Goal: Information Seeking & Learning: Learn about a topic

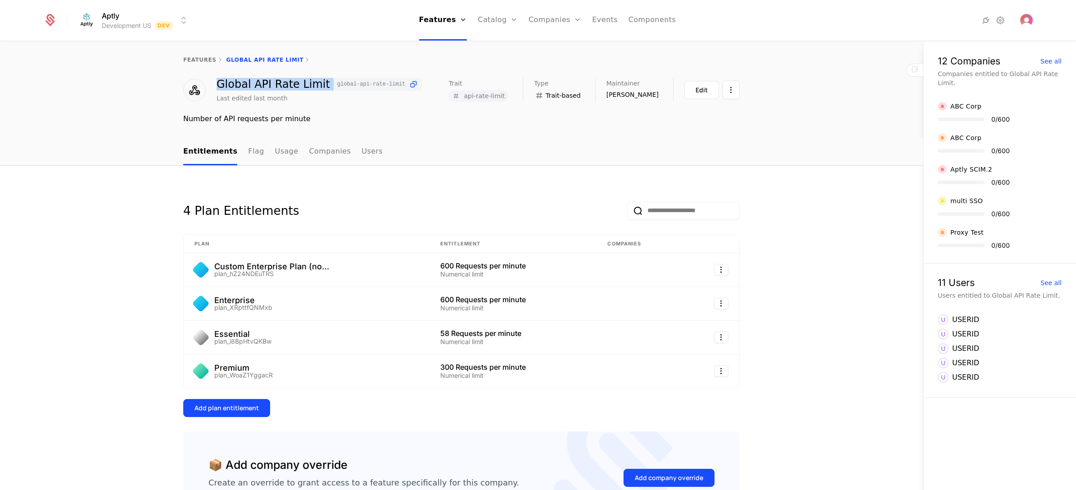
drag, startPoint x: 213, startPoint y: 79, endPoint x: 320, endPoint y: 85, distance: 106.9
click at [320, 85] on div "Global API Rate Limit global-api-rate-limit" at bounding box center [319, 84] width 205 height 13
drag, startPoint x: 441, startPoint y: 363, endPoint x: 501, endPoint y: 366, distance: 59.5
click at [501, 366] on div "300 Requests per minute" at bounding box center [512, 366] width 145 height 7
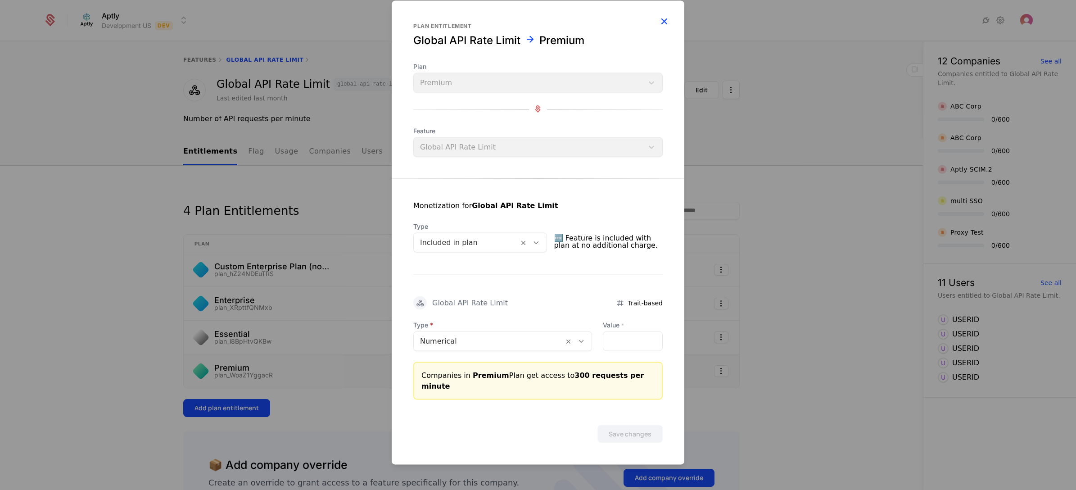
click at [665, 27] on icon "button" at bounding box center [664, 21] width 12 height 12
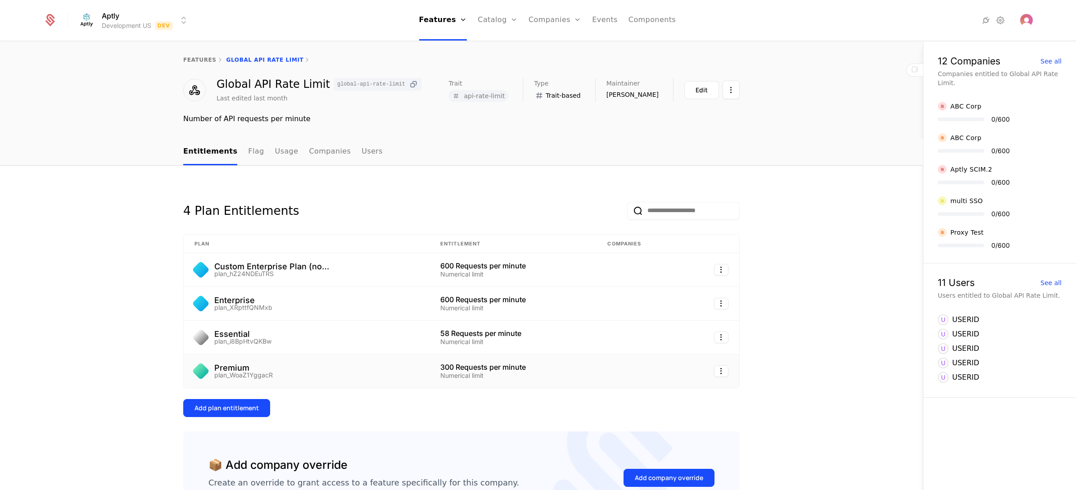
click at [409, 85] on icon at bounding box center [413, 84] width 9 height 9
drag, startPoint x: 323, startPoint y: 86, endPoint x: 387, endPoint y: 100, distance: 65.7
click at [387, 100] on div "Global API Rate Limit global-api-rate-limit Last edited last month" at bounding box center [319, 90] width 205 height 25
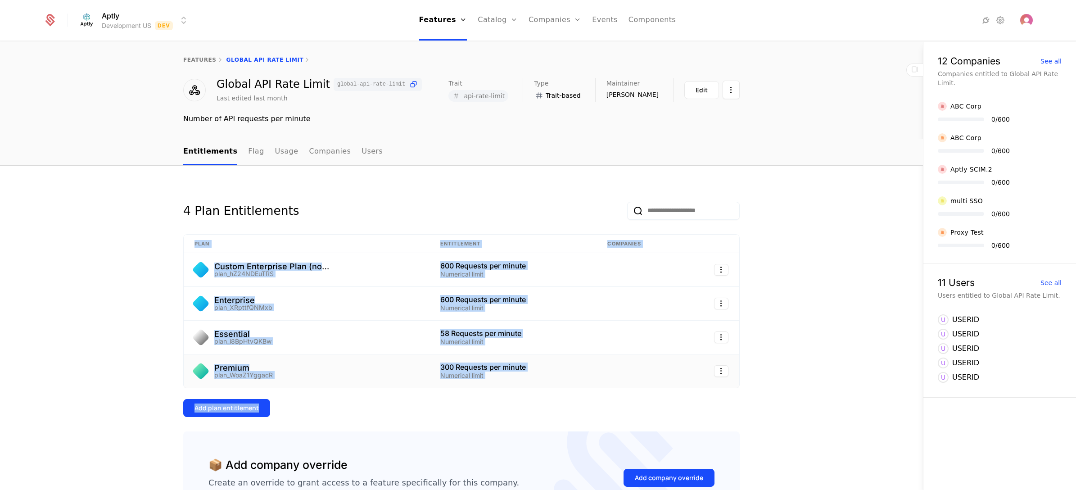
drag, startPoint x: 462, startPoint y: 410, endPoint x: 417, endPoint y: 230, distance: 186.1
click at [417, 230] on div "4 Plan Entitlements Plan Entitlement Companies Custom Enterprise Plan (no subsc…" at bounding box center [461, 302] width 557 height 230
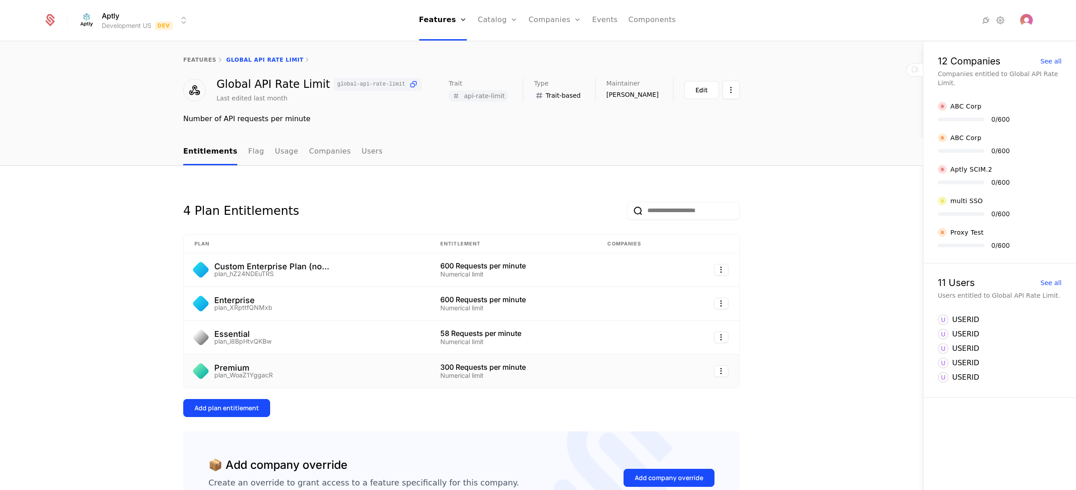
click at [469, 179] on div "4 Plan Entitlements Plan Entitlement Companies Custom Enterprise Plan (no subsc…" at bounding box center [461, 370] width 923 height 409
drag, startPoint x: 208, startPoint y: 263, endPoint x: 286, endPoint y: 277, distance: 79.6
click at [286, 277] on td "Custom Enterprise Plan (no subscription) plan_hZ24NDEuTRS" at bounding box center [307, 270] width 246 height 34
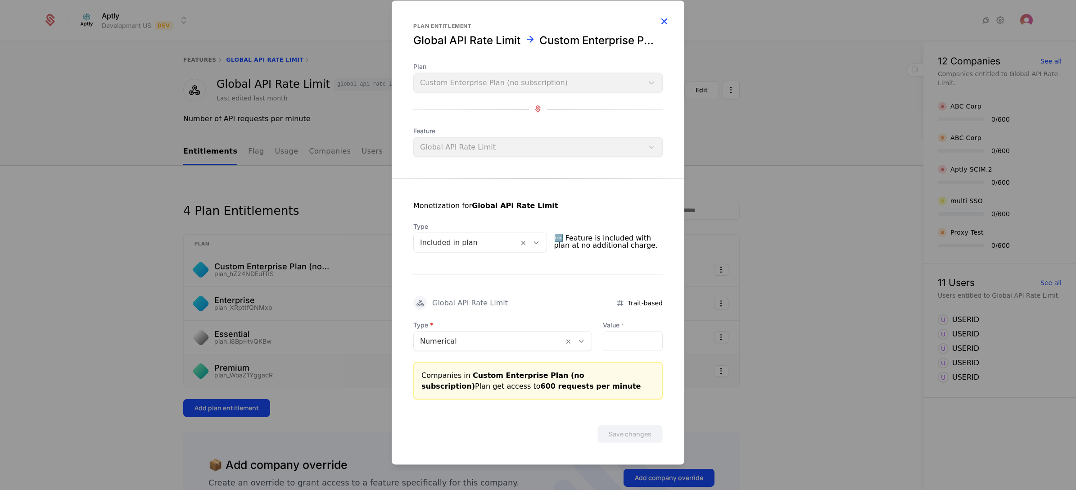
click at [661, 18] on icon "button" at bounding box center [664, 21] width 12 height 12
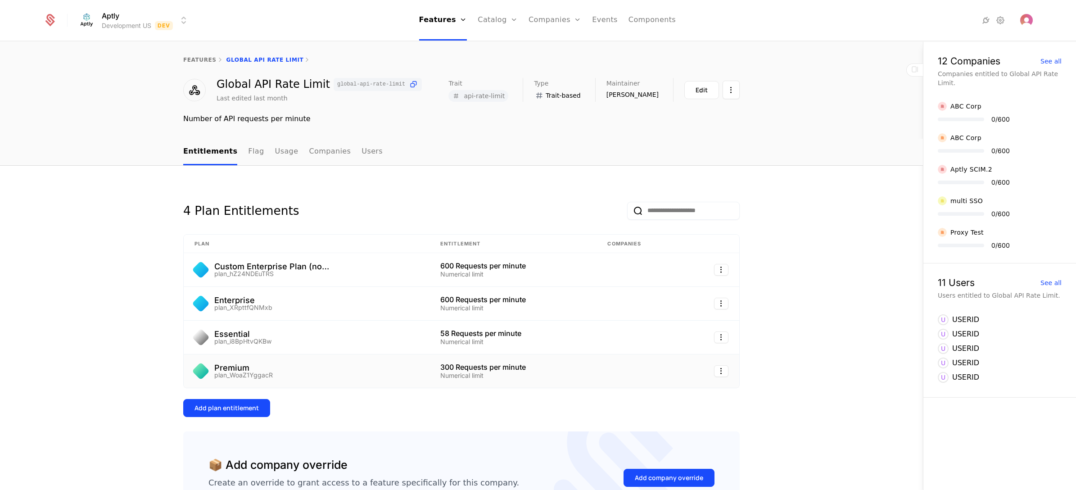
click at [190, 54] on div "features Global API Rate Limit" at bounding box center [461, 60] width 923 height 36
click at [190, 58] on link "features" at bounding box center [199, 60] width 33 height 6
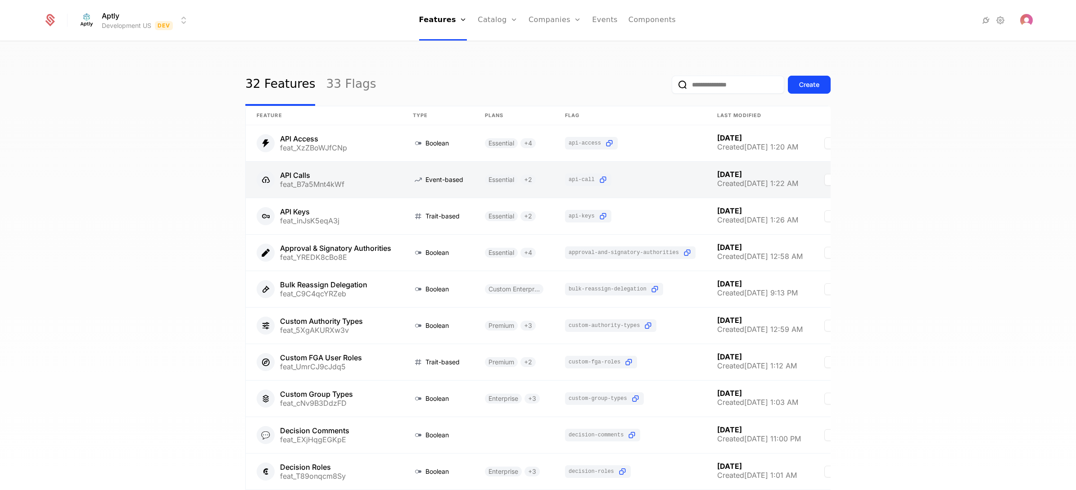
click at [359, 176] on link at bounding box center [324, 180] width 156 height 36
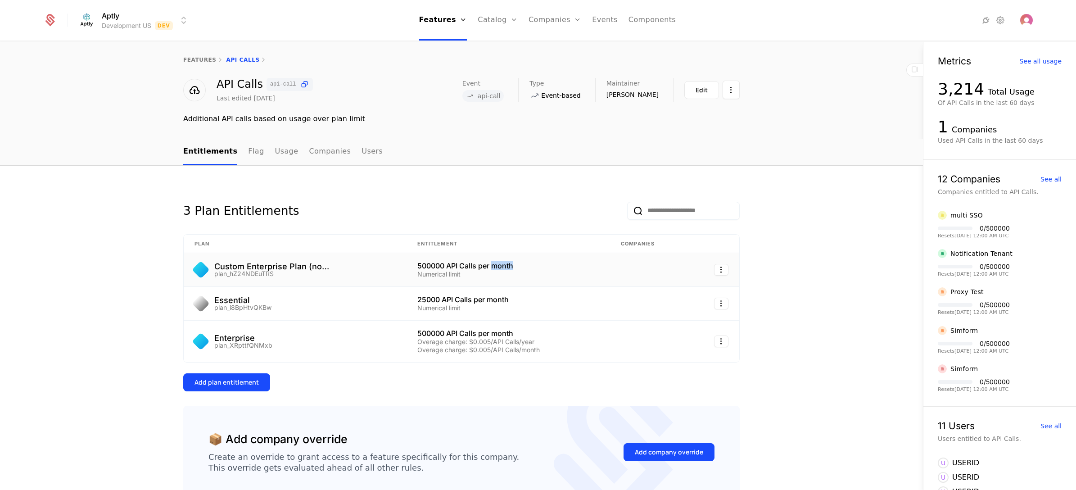
drag, startPoint x: 489, startPoint y: 263, endPoint x: 512, endPoint y: 268, distance: 23.5
click at [512, 268] on div "500000 API Calls per month" at bounding box center [508, 265] width 182 height 7
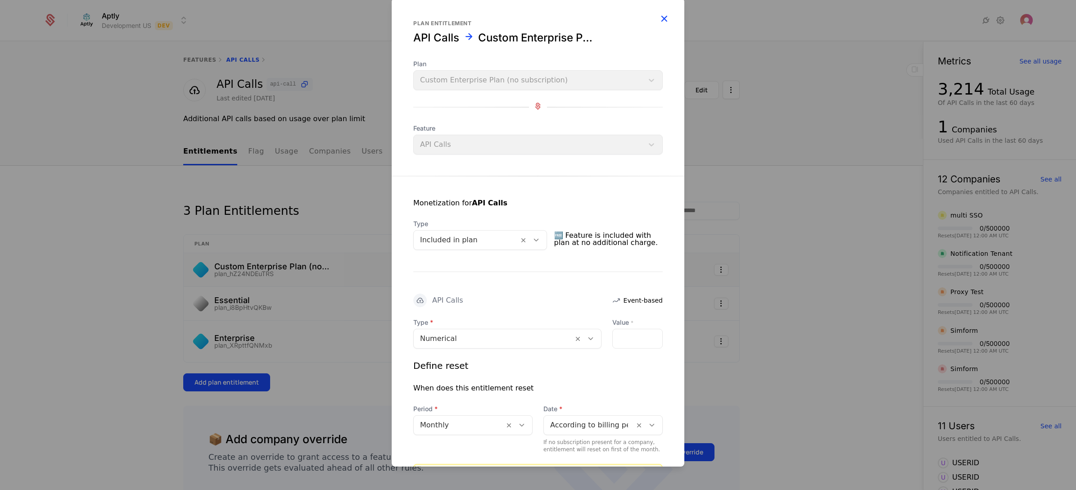
click at [658, 21] on icon "button" at bounding box center [664, 19] width 12 height 12
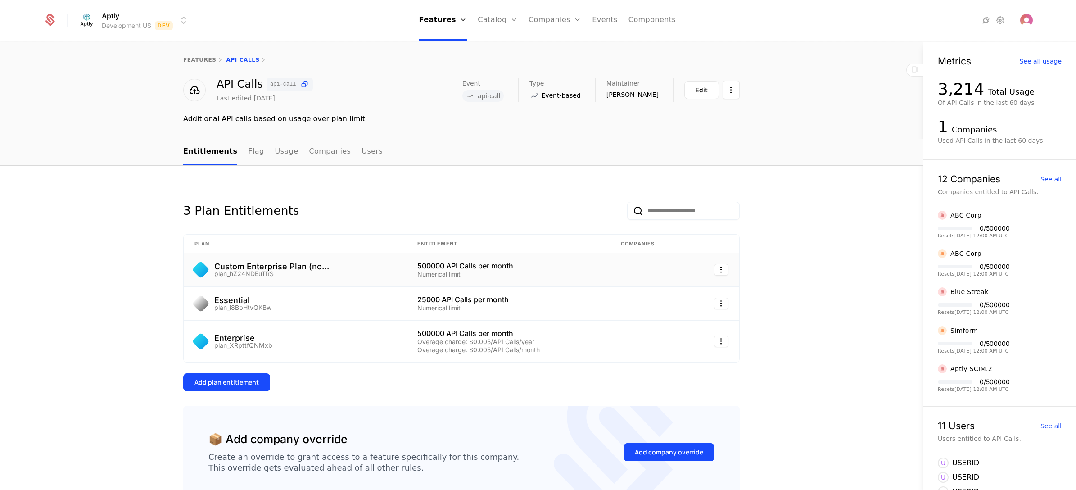
click at [148, 54] on div "features API Calls" at bounding box center [461, 60] width 923 height 36
click at [187, 62] on link "features" at bounding box center [199, 60] width 33 height 6
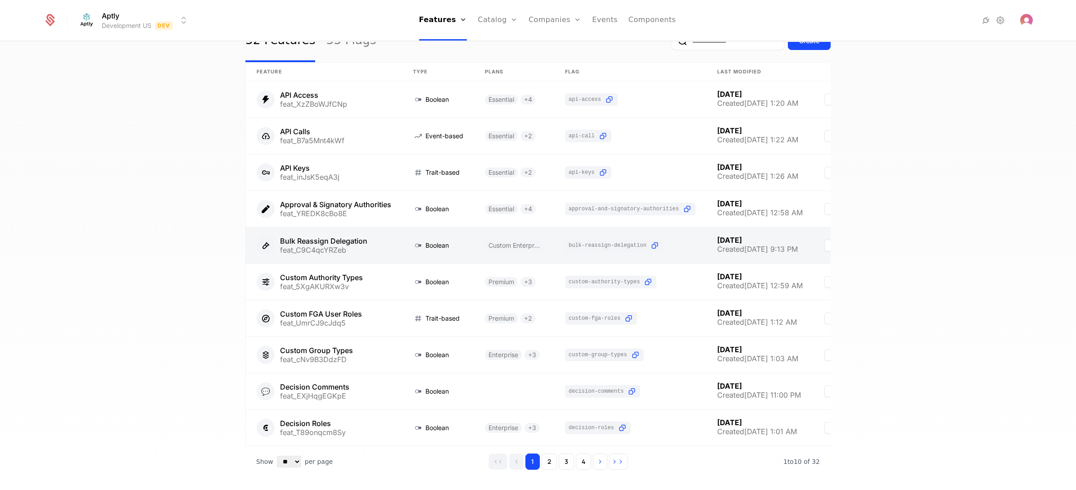
scroll to position [85, 0]
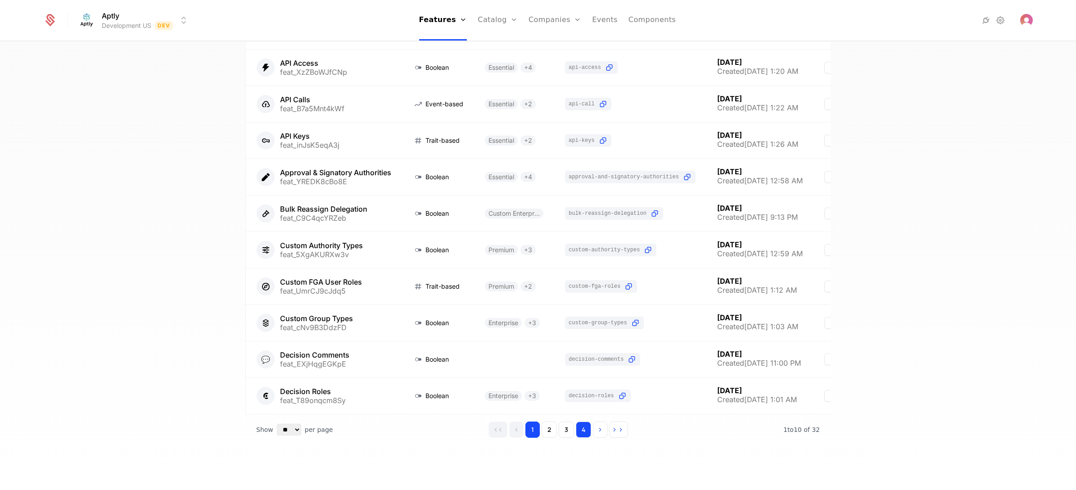
click at [576, 432] on button "4" at bounding box center [583, 430] width 15 height 16
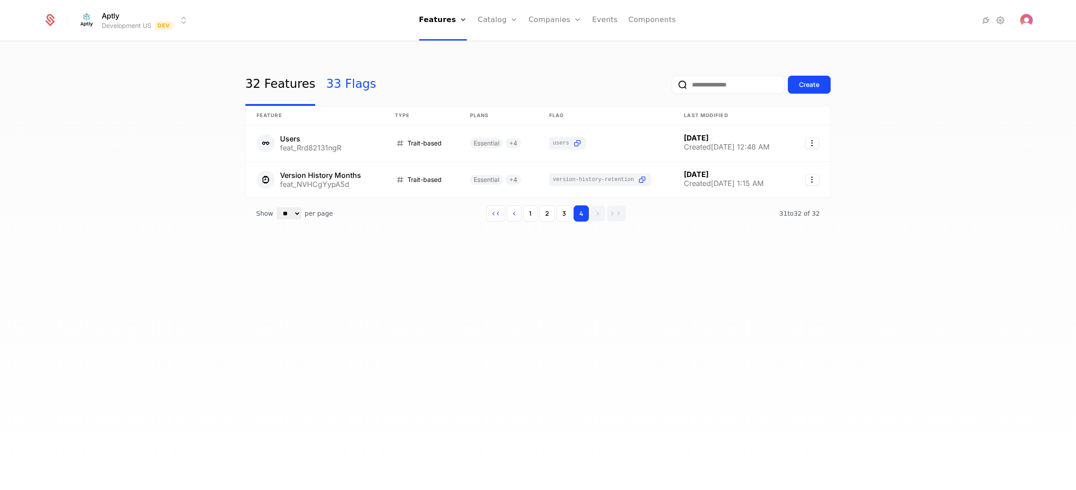
click at [333, 91] on link "33 Flags" at bounding box center [351, 84] width 50 height 42
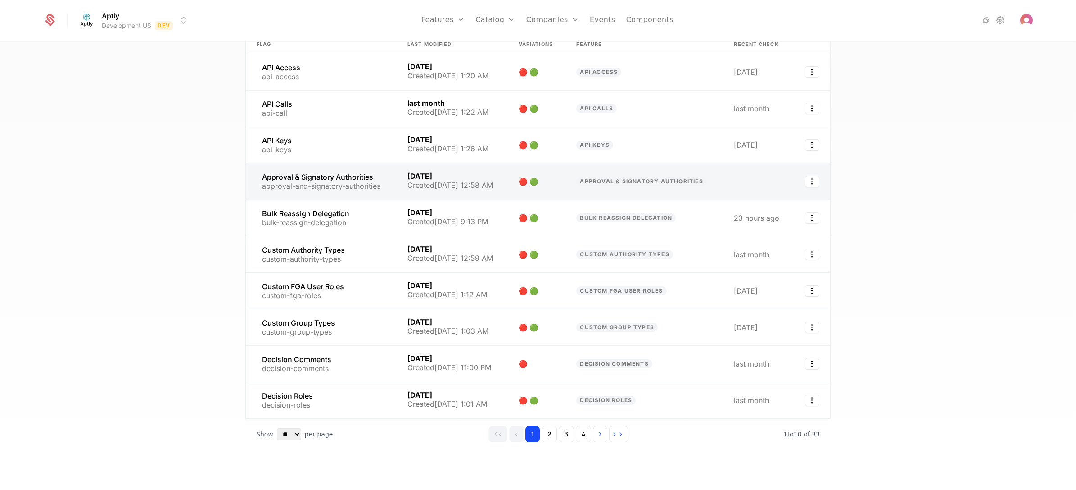
scroll to position [72, 0]
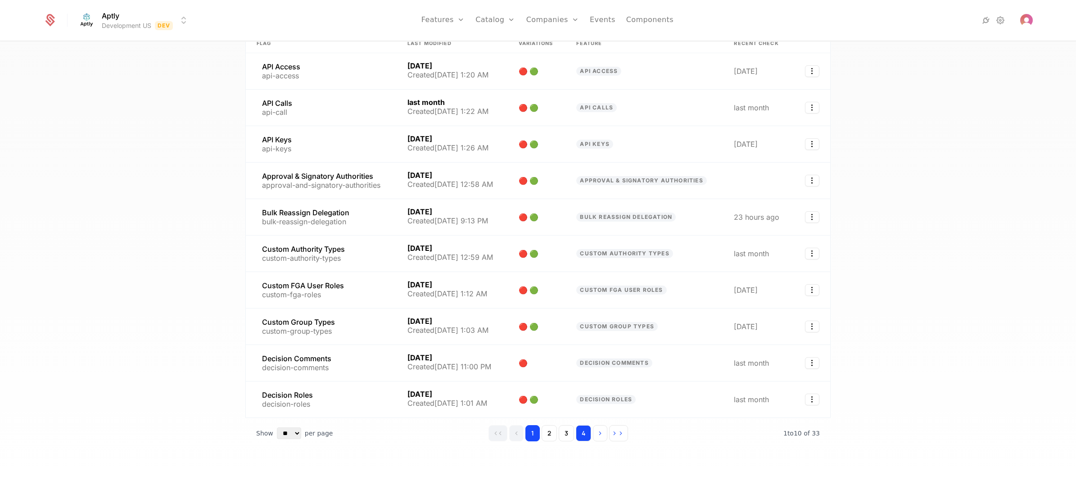
click at [576, 428] on button "4" at bounding box center [583, 433] width 15 height 16
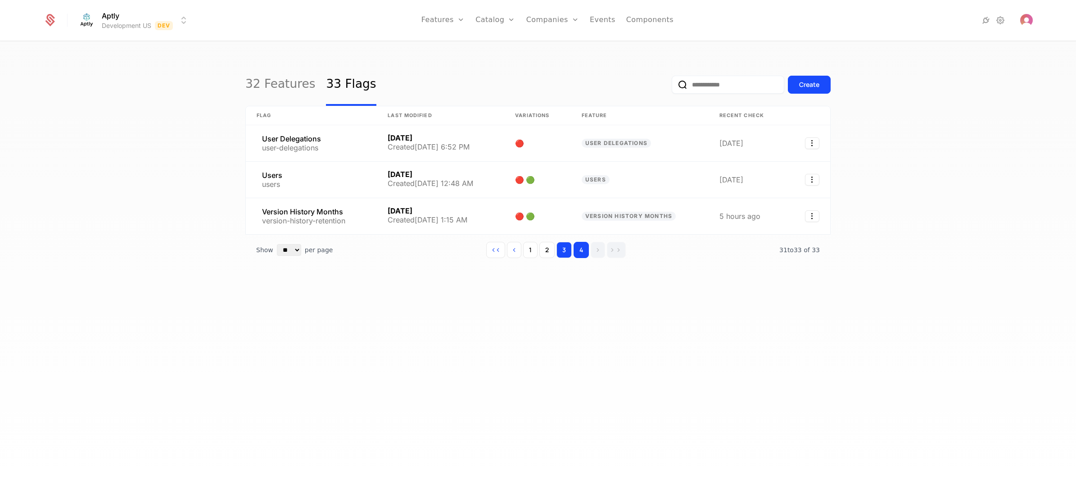
click at [563, 255] on button "3" at bounding box center [564, 250] width 15 height 16
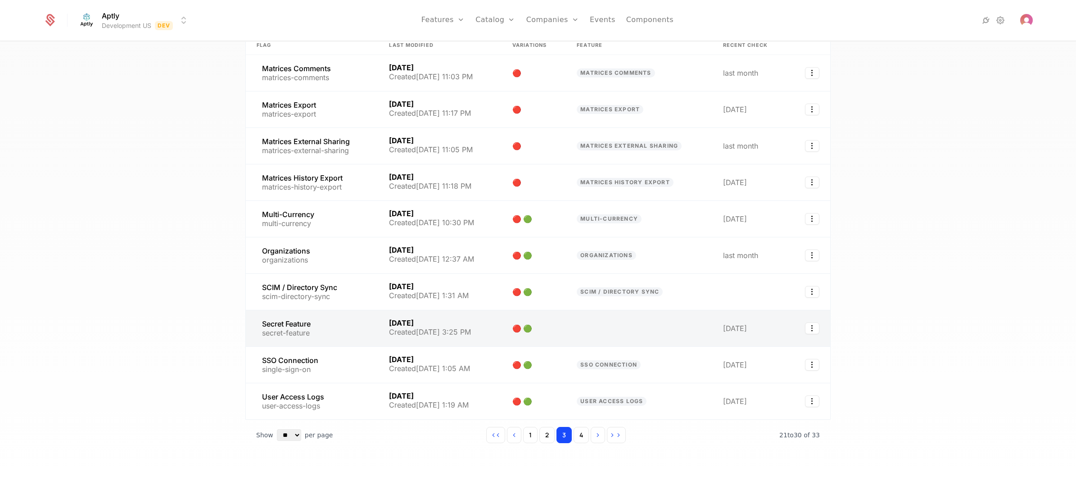
scroll to position [72, 0]
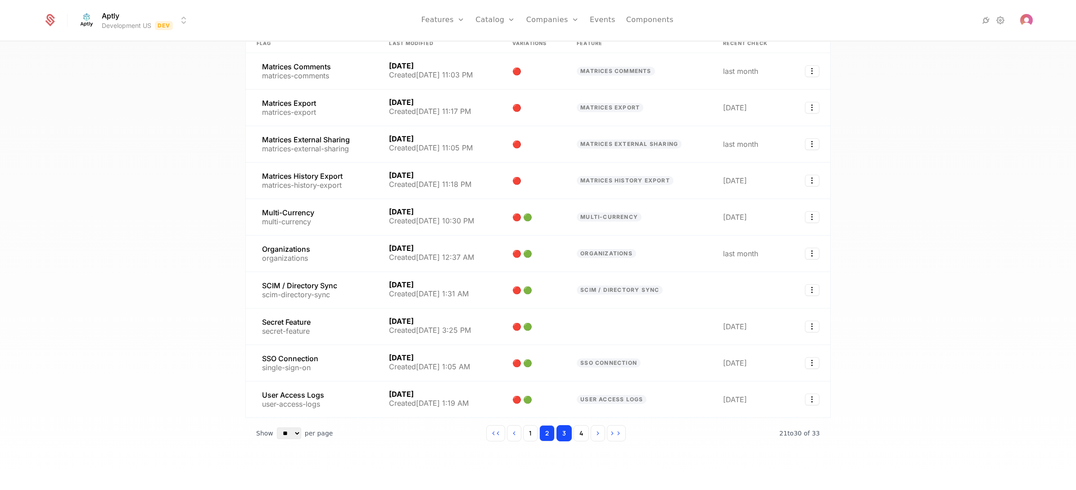
click at [540, 430] on button "2" at bounding box center [547, 433] width 15 height 16
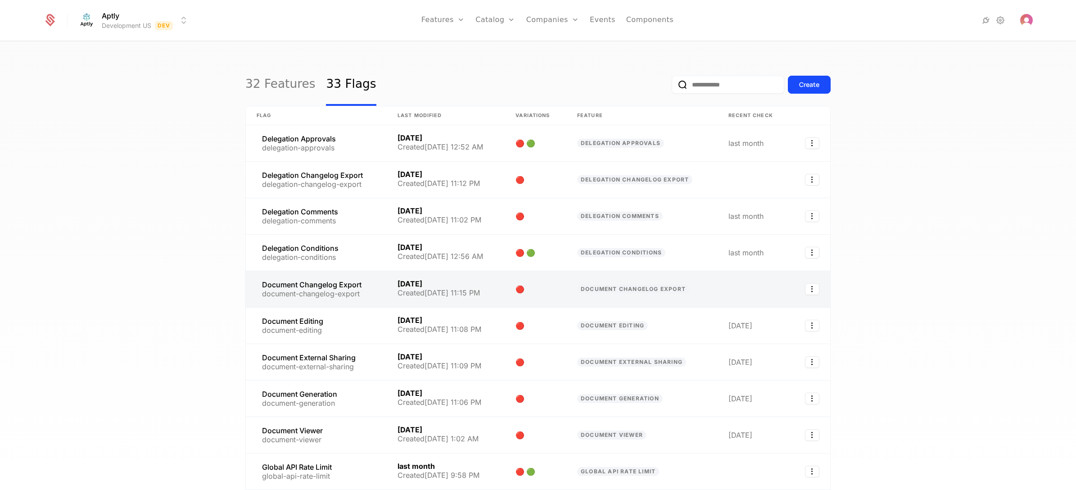
scroll to position [72, 0]
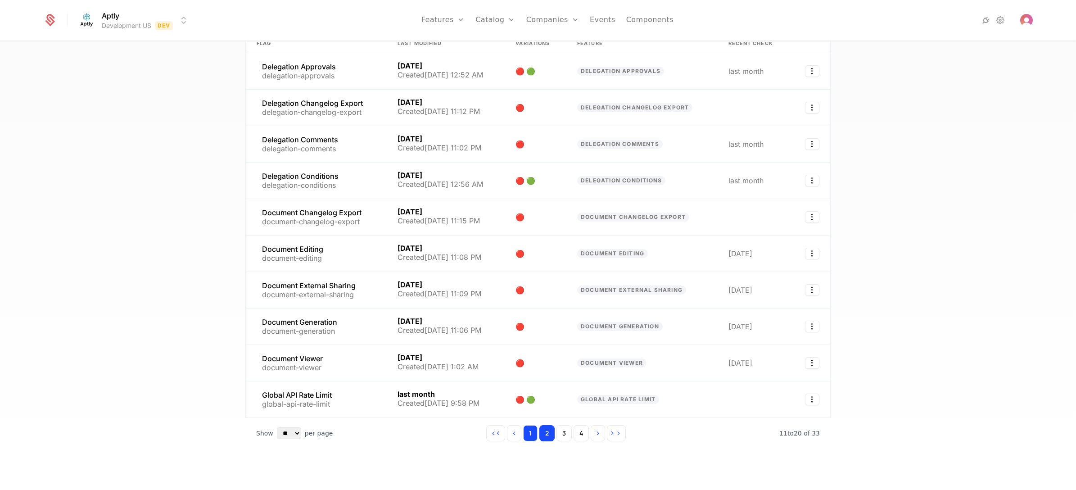
click at [527, 435] on button "1" at bounding box center [530, 433] width 14 height 16
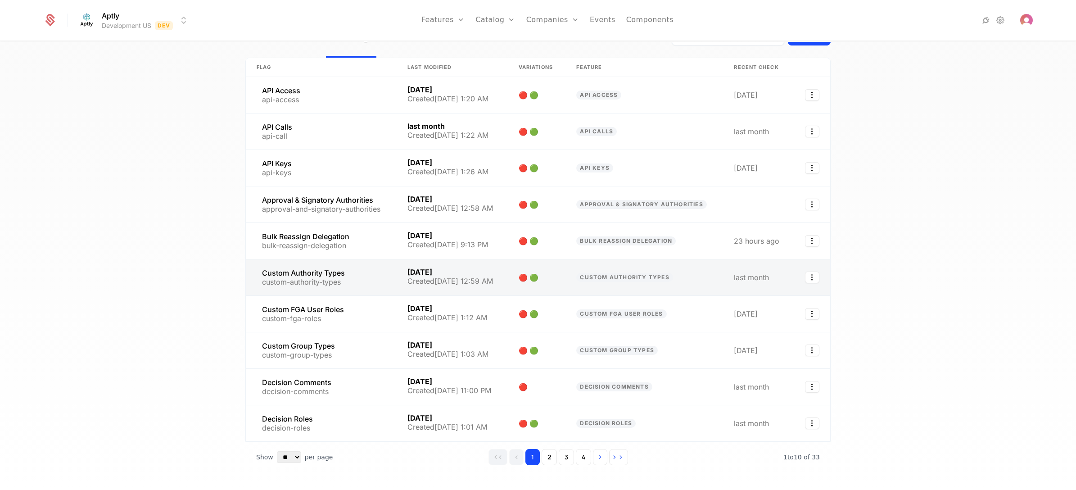
scroll to position [72, 0]
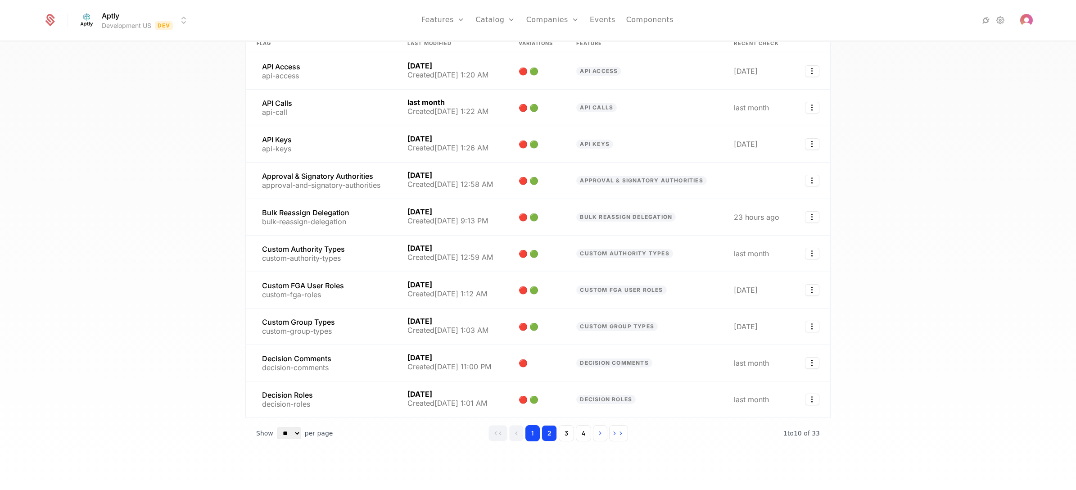
click at [546, 430] on button "2" at bounding box center [549, 433] width 15 height 16
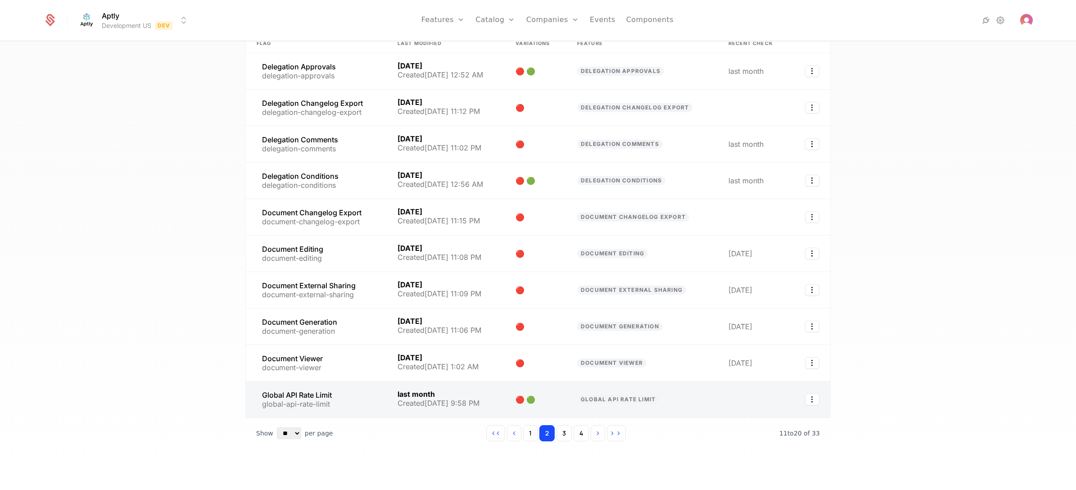
click at [357, 393] on link at bounding box center [316, 399] width 141 height 36
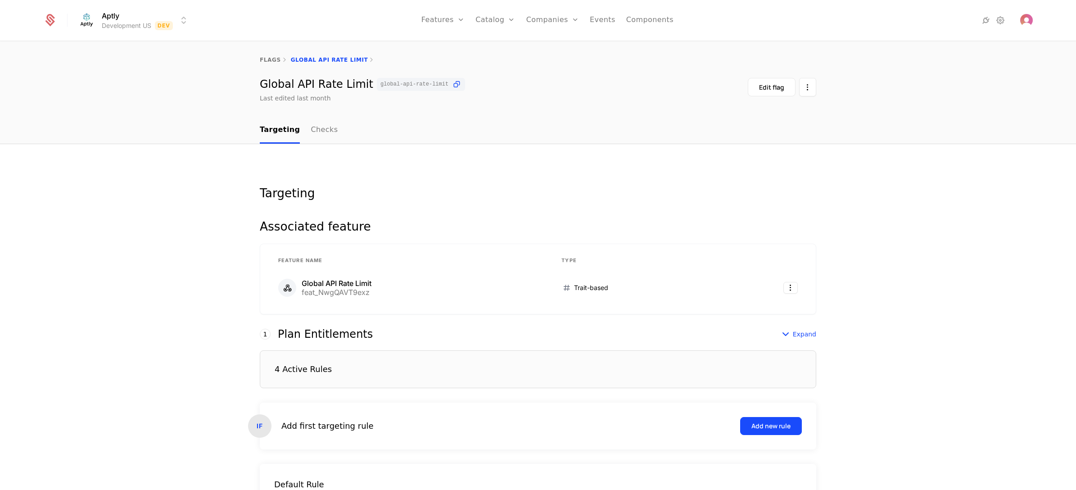
scroll to position [100, 0]
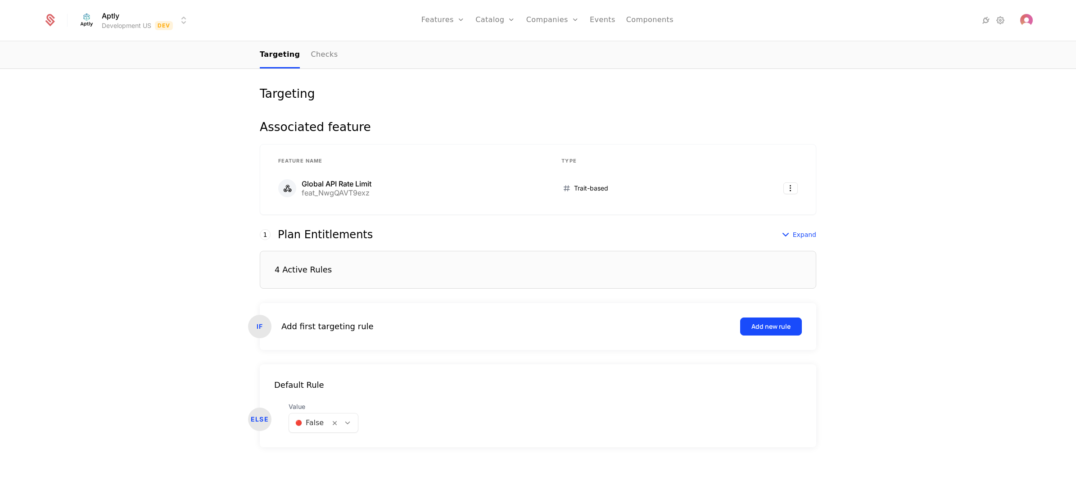
click at [334, 272] on div "4 Active Rules" at bounding box center [538, 270] width 557 height 38
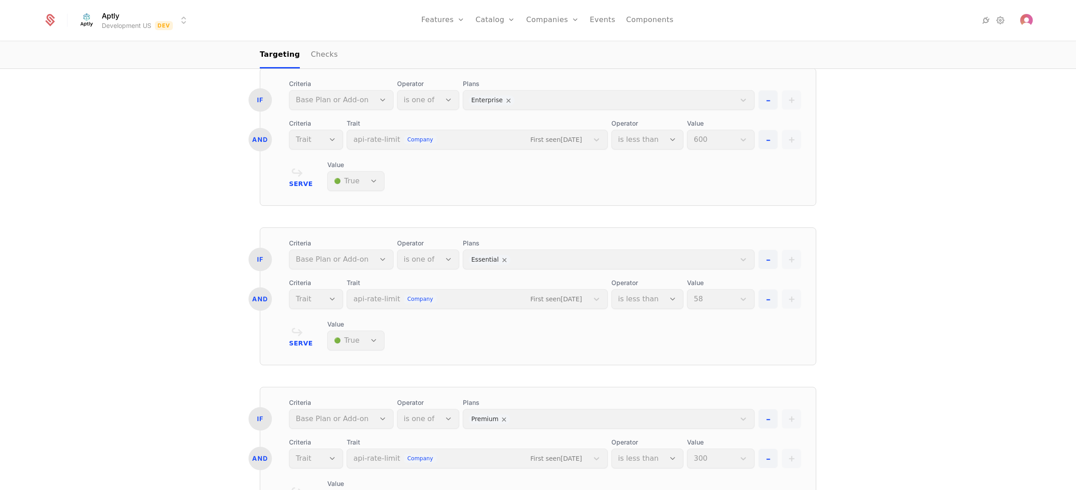
scroll to position [505, 0]
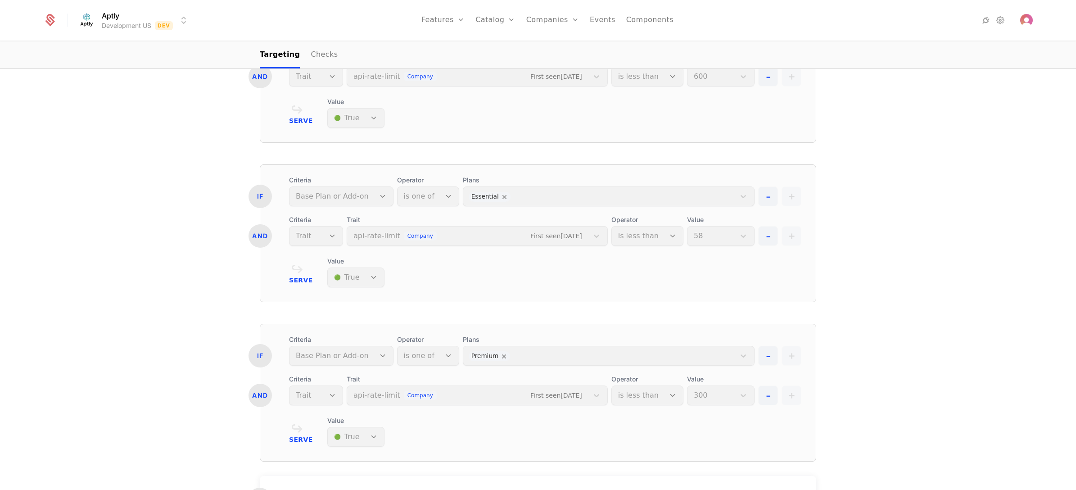
click at [127, 208] on div "Targeting Associated feature Feature Name Type Global API Rate Limit feat_NwgQA…" at bounding box center [538, 151] width 1076 height 1024
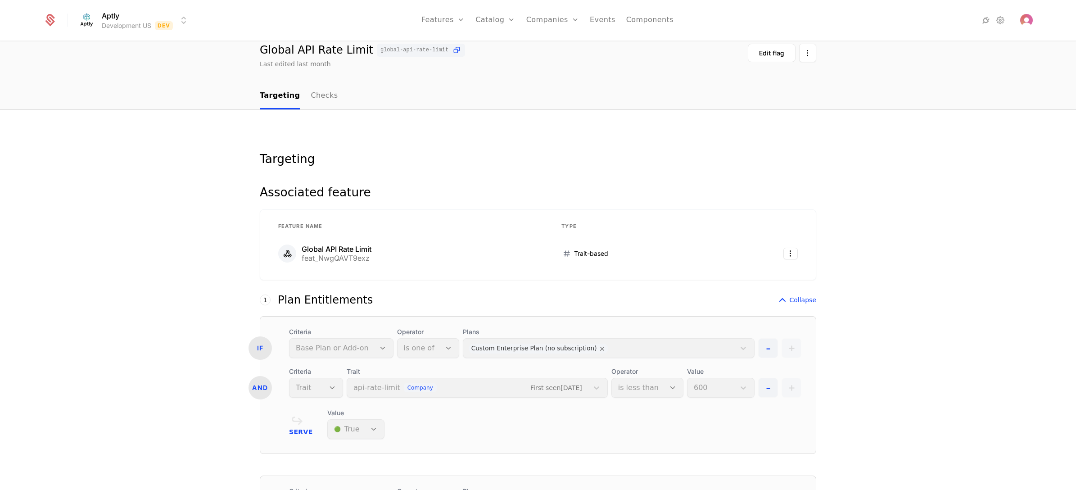
scroll to position [0, 0]
